Goal: Information Seeking & Learning: Get advice/opinions

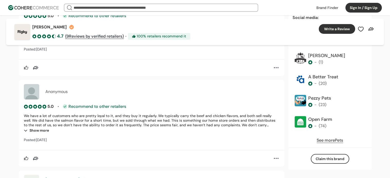
scroll to position [590, 0]
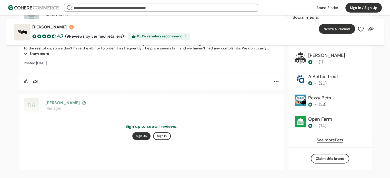
click at [70, 104] on div "DA [PERSON_NAME] Manager 4.8 • Recommend to other retailers It’s selling pretty…" at bounding box center [152, 132] width 266 height 76
click at [164, 139] on button "Sign In" at bounding box center [162, 136] width 18 height 8
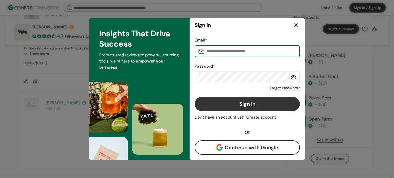
click at [214, 55] on input at bounding box center [250, 51] width 92 height 10
click at [239, 52] on input at bounding box center [250, 51] width 92 height 10
type input "*"
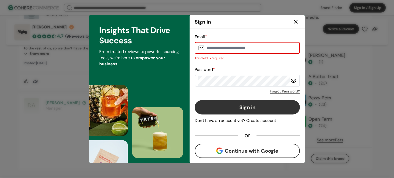
click at [297, 20] on icon at bounding box center [295, 21] width 3 height 3
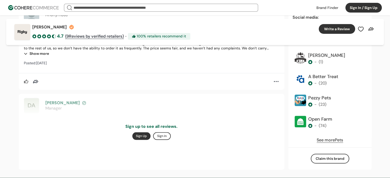
drag, startPoint x: 368, startPoint y: 6, endPoint x: 366, endPoint y: 14, distance: 8.1
click at [368, 6] on button "Sign In / Sign Up" at bounding box center [363, 8] width 36 height 10
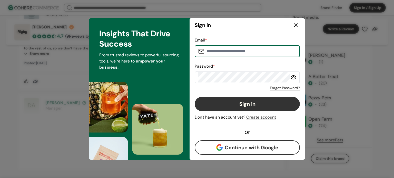
click at [223, 48] on input at bounding box center [250, 51] width 92 height 10
click at [297, 25] on icon at bounding box center [296, 25] width 6 height 6
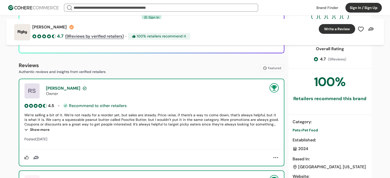
scroll to position [128, 0]
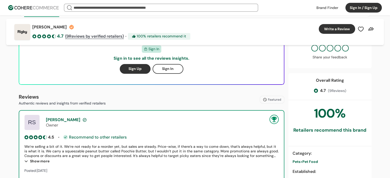
click at [148, 98] on div "Reviews Authentic reviews and insights from verified retailers Featured" at bounding box center [152, 99] width 266 height 13
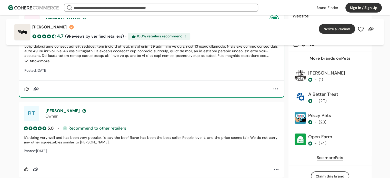
scroll to position [282, 0]
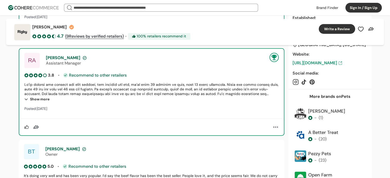
click at [32, 98] on div "Show more" at bounding box center [151, 99] width 254 height 6
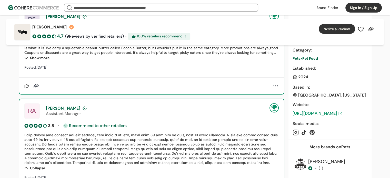
scroll to position [231, 0]
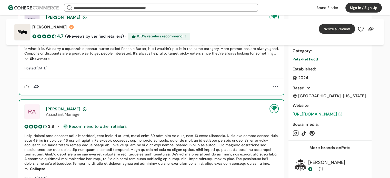
click at [44, 59] on div "Show more" at bounding box center [151, 59] width 254 height 6
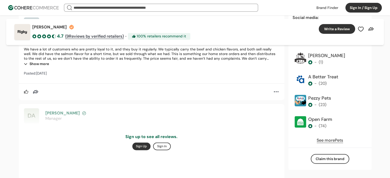
scroll to position [641, 0]
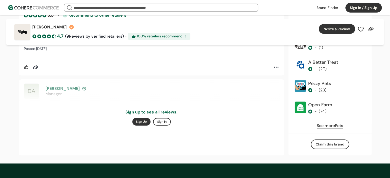
click at [67, 91] on div "DA [PERSON_NAME] Manager 4.8 • Recommend to other retailers It’s selling pretty…" at bounding box center [152, 117] width 266 height 76
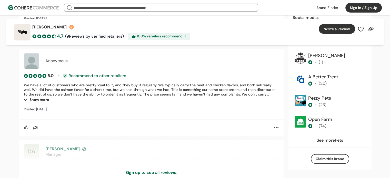
scroll to position [615, 0]
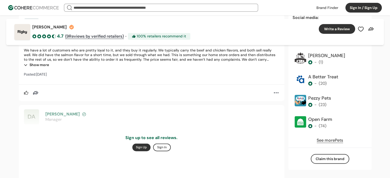
click at [275, 93] on div at bounding box center [276, 93] width 6 height 6
click at [204, 112] on div "DA [PERSON_NAME] Manager 4.8 • Recommend to other retailers It’s selling pretty…" at bounding box center [152, 143] width 266 height 76
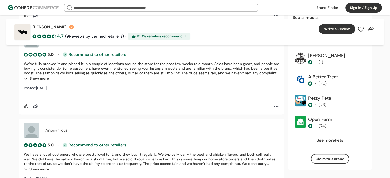
scroll to position [564, 0]
